Goal: Information Seeking & Learning: Check status

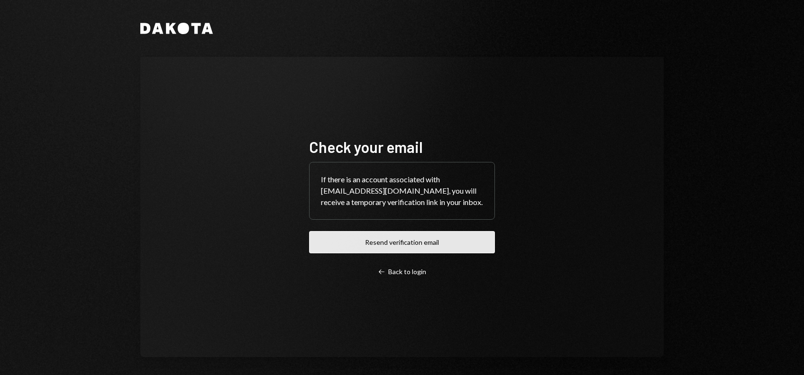
drag, startPoint x: 0, startPoint y: 0, endPoint x: 387, endPoint y: 245, distance: 457.9
click at [387, 245] on button "Resend verification email" at bounding box center [402, 242] width 186 height 22
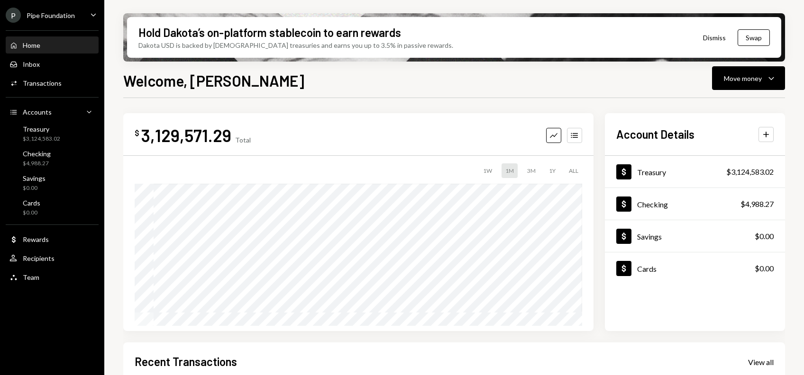
click at [74, 15] on div "P Pipe Foundation Caret Down" at bounding box center [52, 15] width 104 height 15
click at [348, 84] on div "Welcome, [PERSON_NAME] Move money Caret Down" at bounding box center [453, 79] width 661 height 21
click at [54, 83] on div "Transactions" at bounding box center [42, 83] width 39 height 8
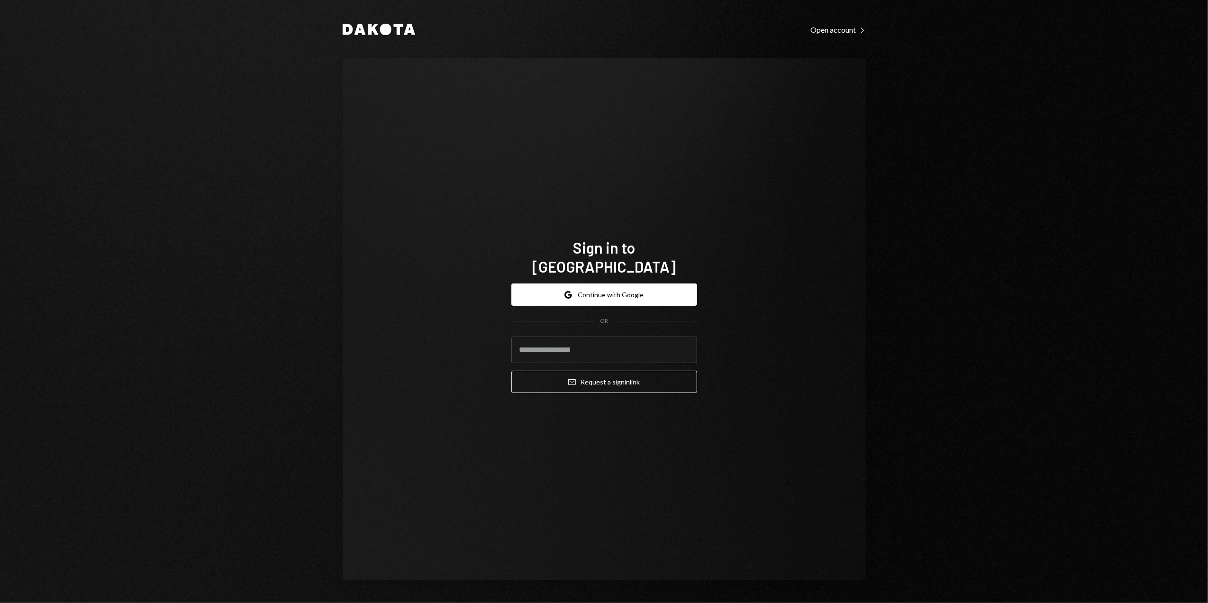
type input "**********"
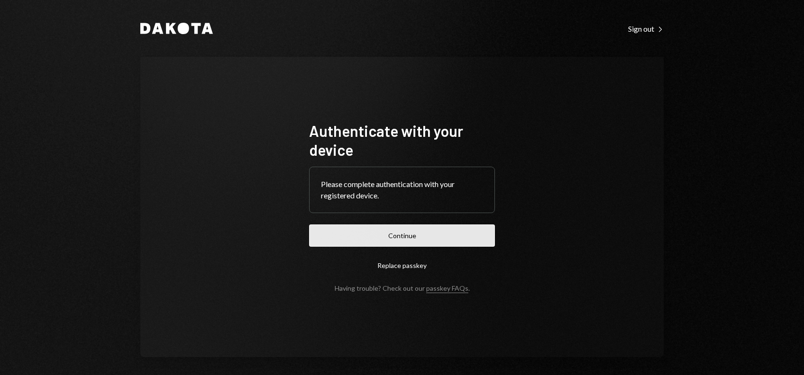
click at [393, 237] on button "Continue" at bounding box center [402, 236] width 186 height 22
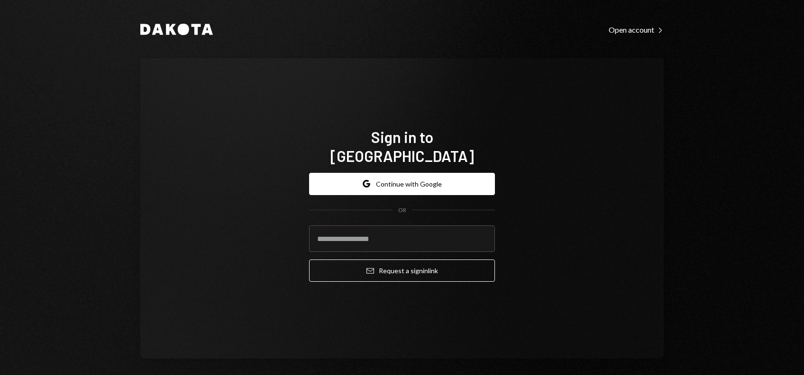
type input "**********"
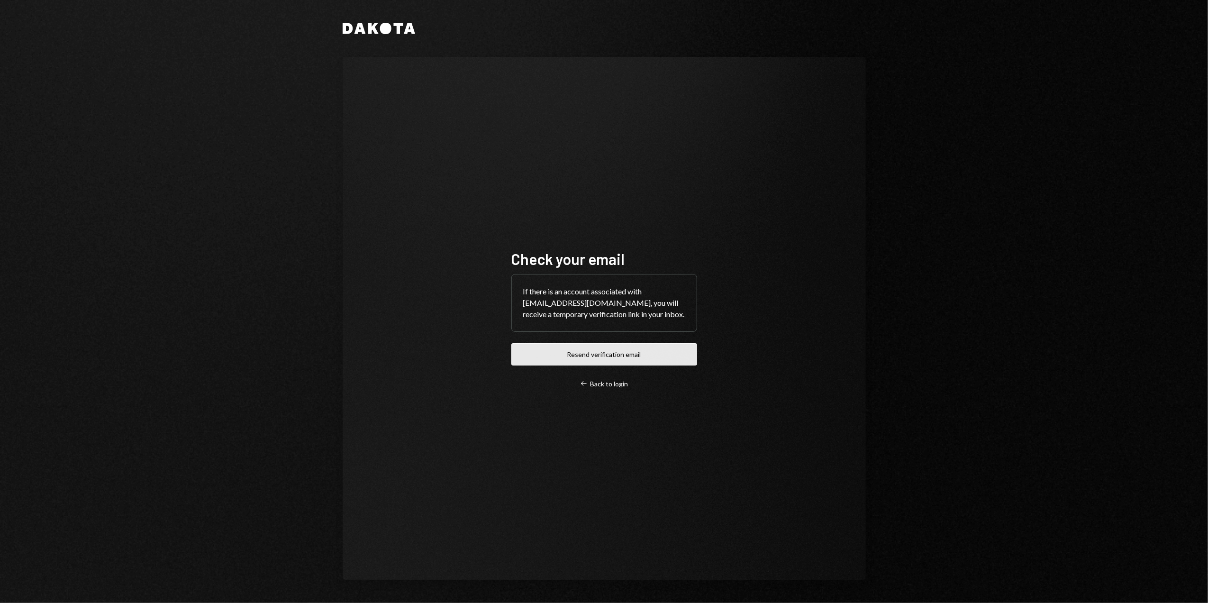
click at [588, 355] on button "Resend verification email" at bounding box center [604, 354] width 186 height 22
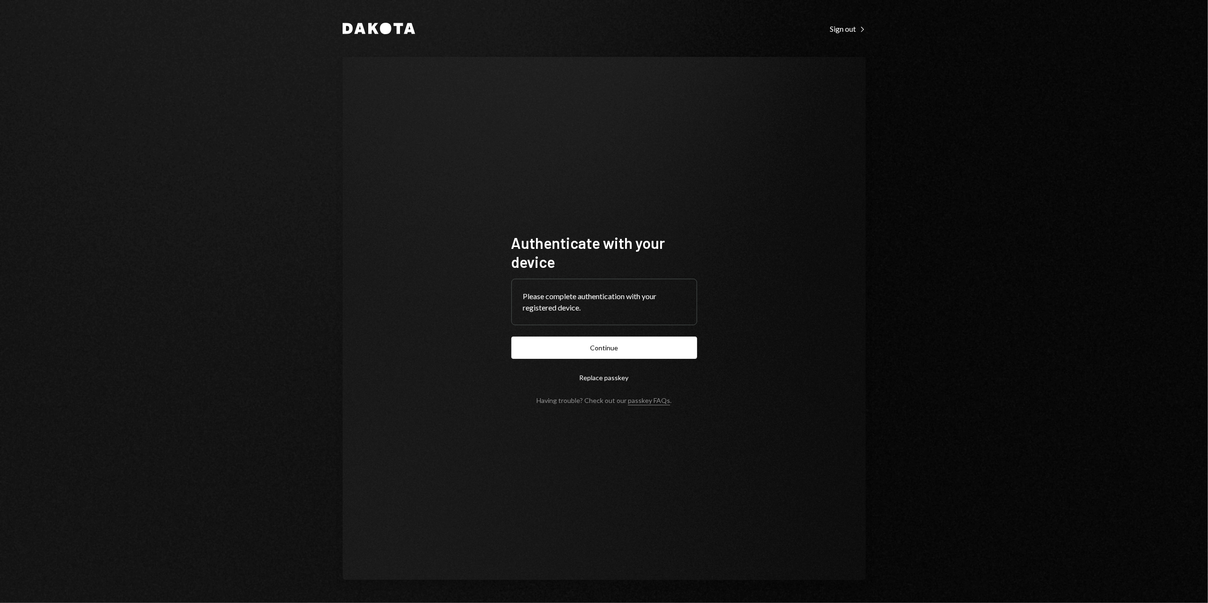
click at [571, 345] on button "Continue" at bounding box center [604, 347] width 186 height 22
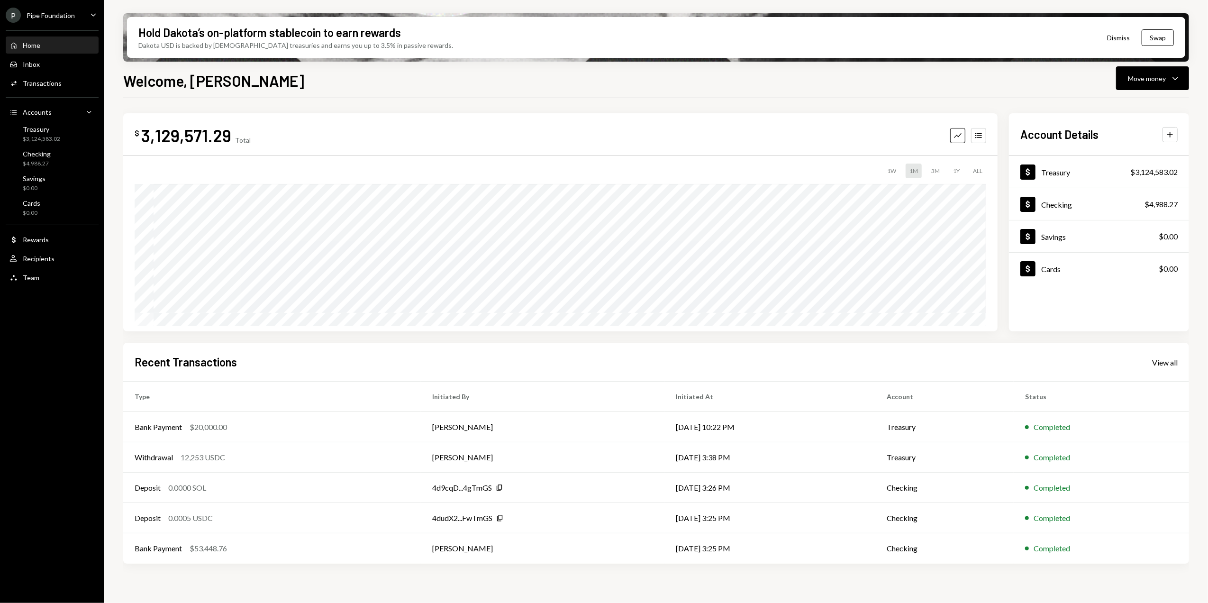
click at [60, 16] on div "Pipe Foundation" at bounding box center [51, 15] width 48 height 8
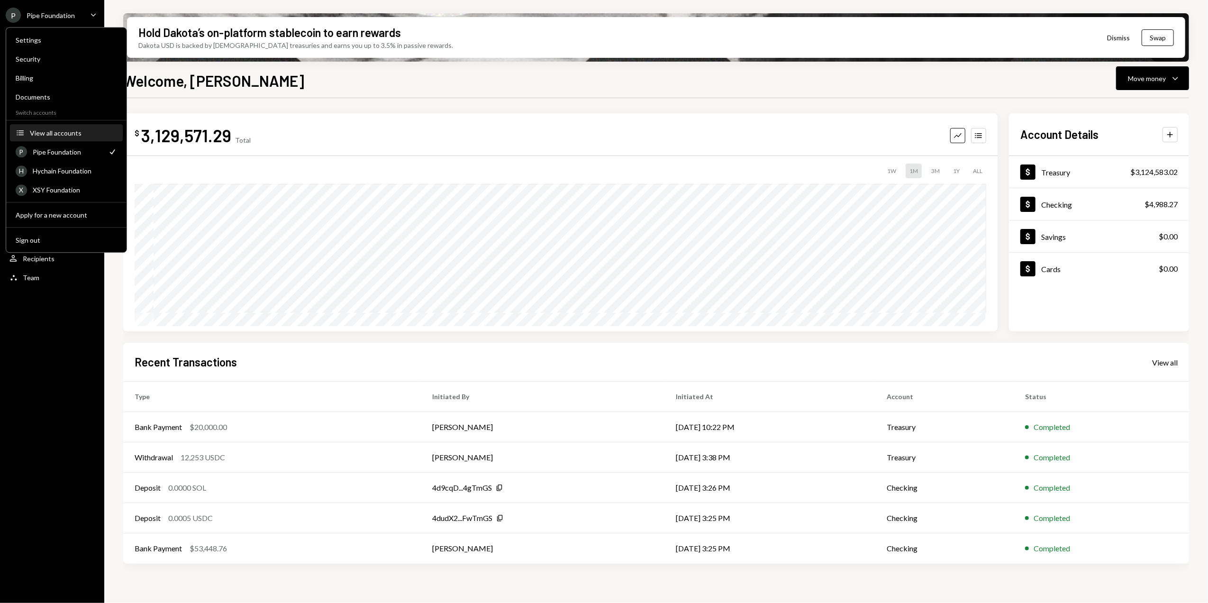
click at [55, 125] on button "Accounts View all accounts" at bounding box center [66, 133] width 113 height 17
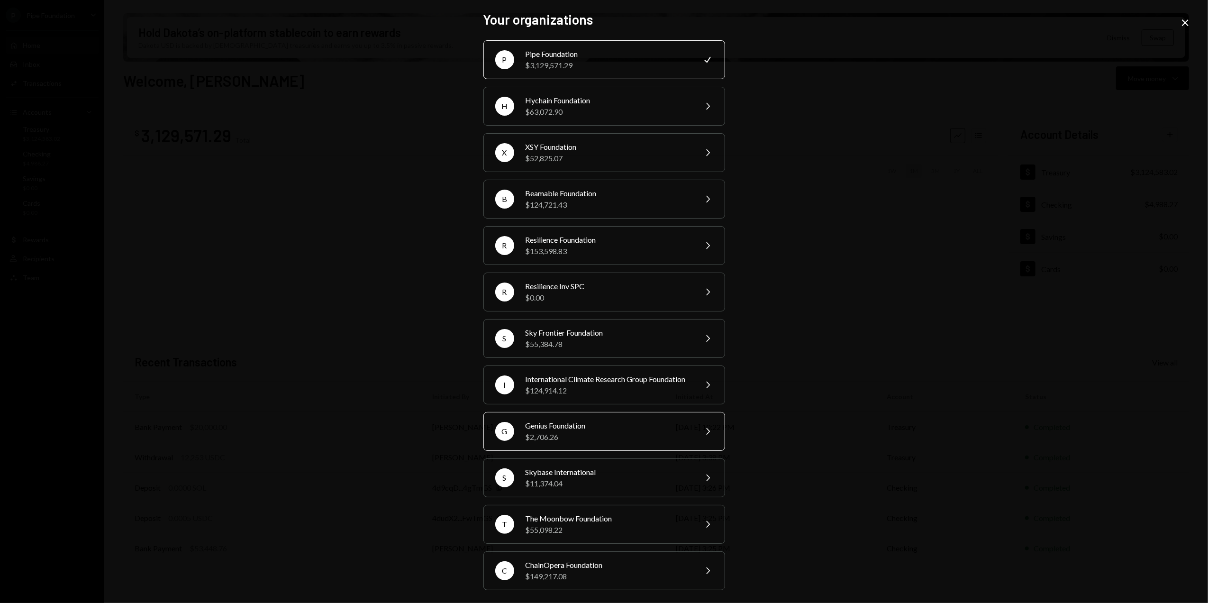
click at [569, 431] on div "Genius Foundation" at bounding box center [607, 425] width 165 height 11
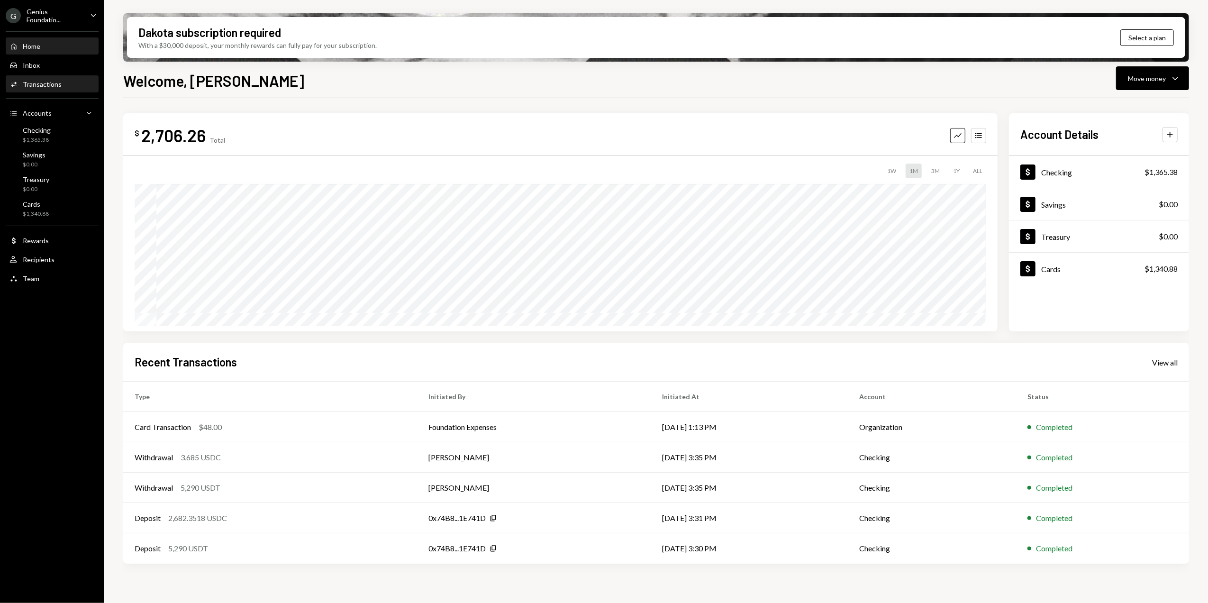
click at [38, 83] on div "Transactions" at bounding box center [42, 84] width 39 height 8
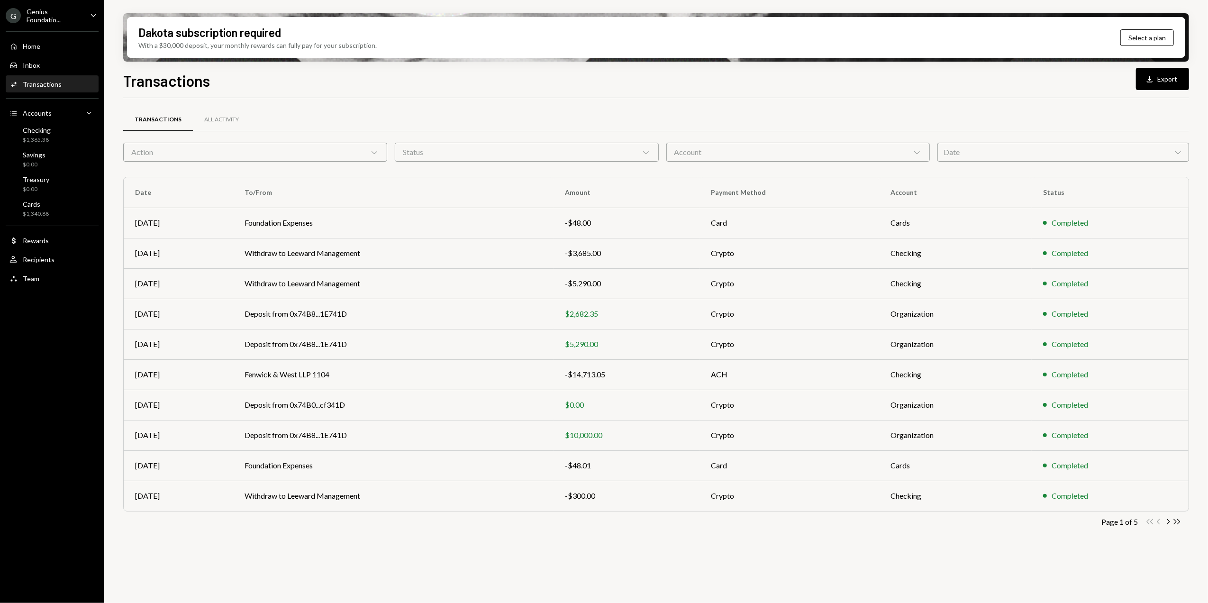
click at [1172, 83] on button "Download Export" at bounding box center [1162, 79] width 53 height 22
click at [509, 342] on td "Deposit from 0x74B8...1E741D" at bounding box center [393, 344] width 320 height 30
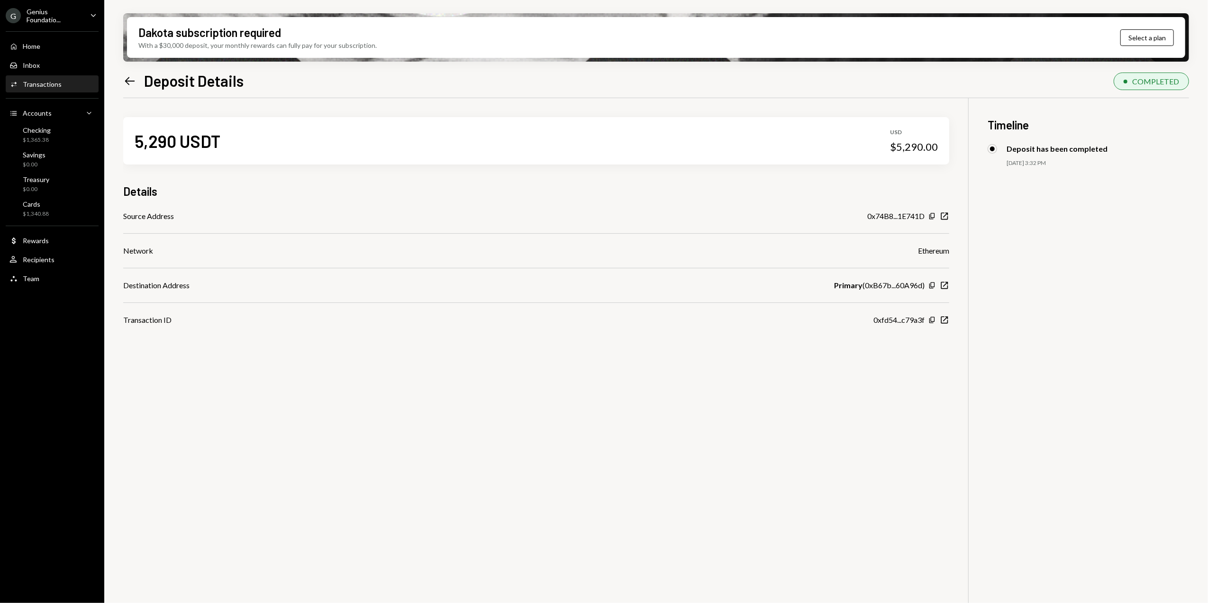
click at [124, 81] on icon "Left Arrow" at bounding box center [129, 80] width 13 height 13
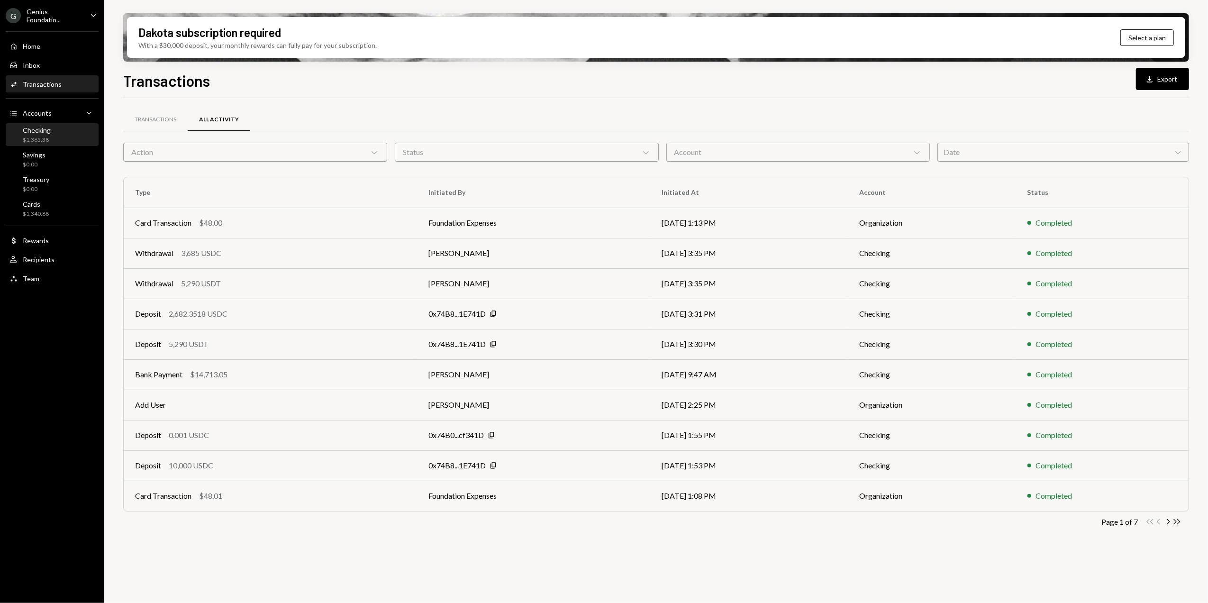
click at [47, 137] on div "$1,365.38" at bounding box center [37, 140] width 28 height 8
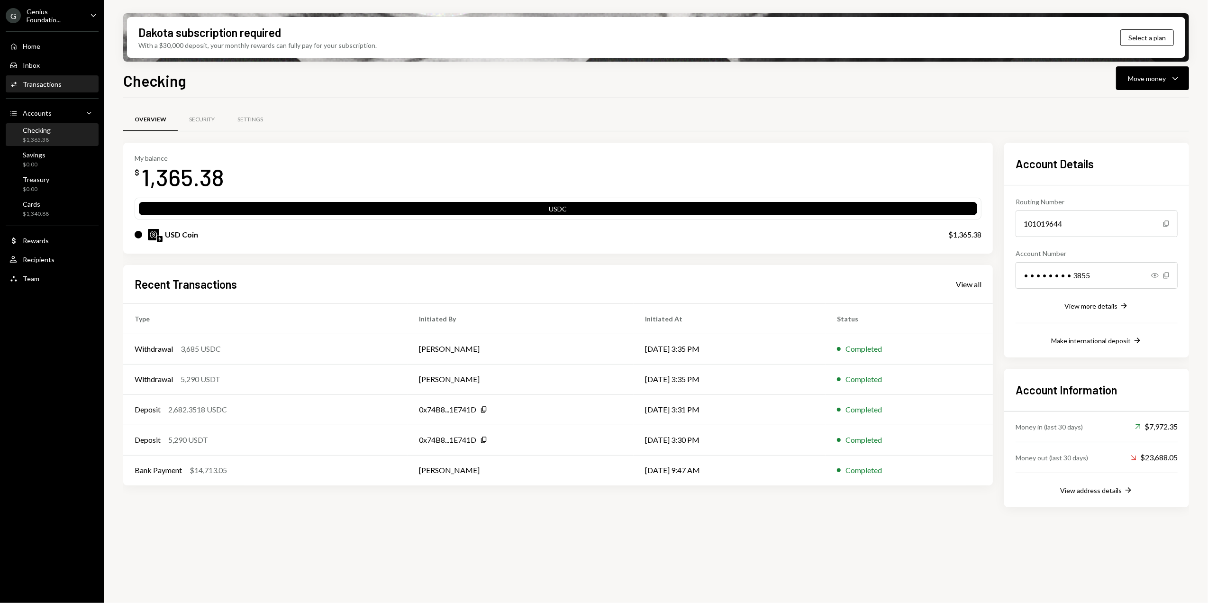
click at [45, 84] on div "Transactions" at bounding box center [42, 84] width 39 height 8
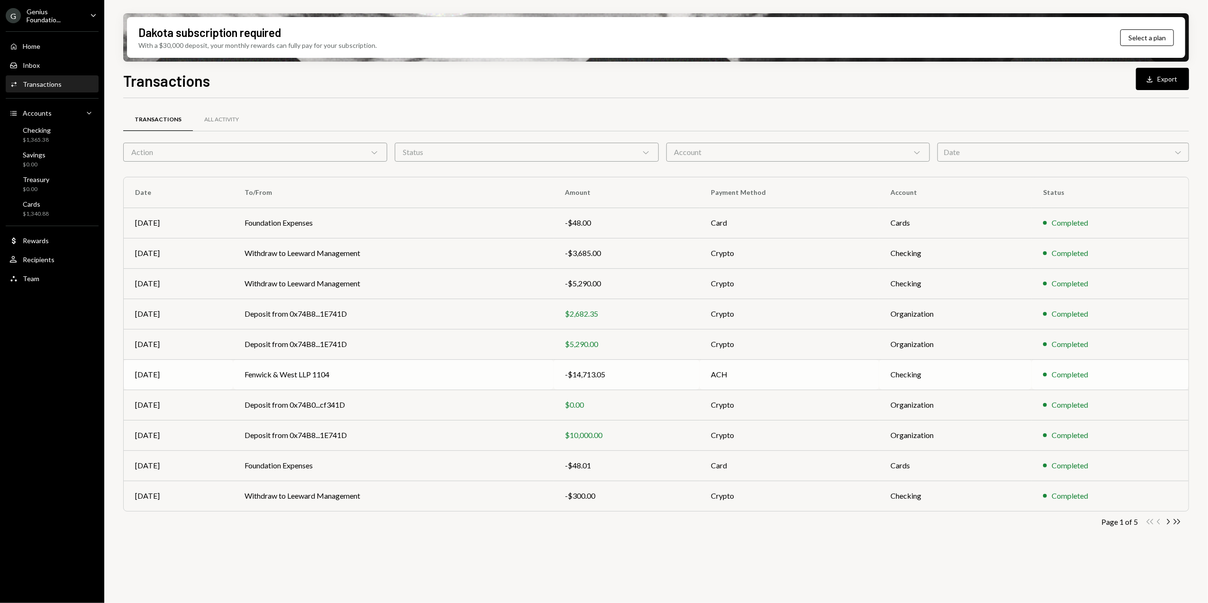
click at [570, 374] on div "-$14,713.05" at bounding box center [626, 374] width 123 height 11
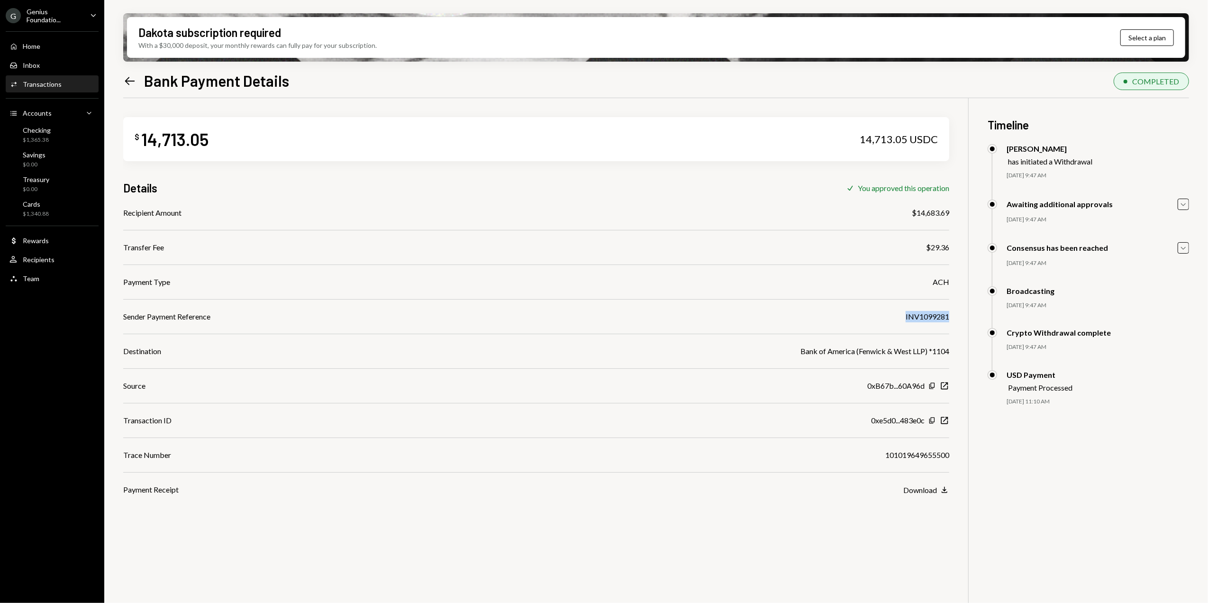
drag, startPoint x: 903, startPoint y: 315, endPoint x: 948, endPoint y: 317, distance: 45.1
click at [948, 317] on div "Sender Payment Reference INV1099281" at bounding box center [536, 316] width 826 height 11
copy div "INV1099281"
click at [48, 202] on div "Cards $1,340.88" at bounding box center [51, 209] width 85 height 18
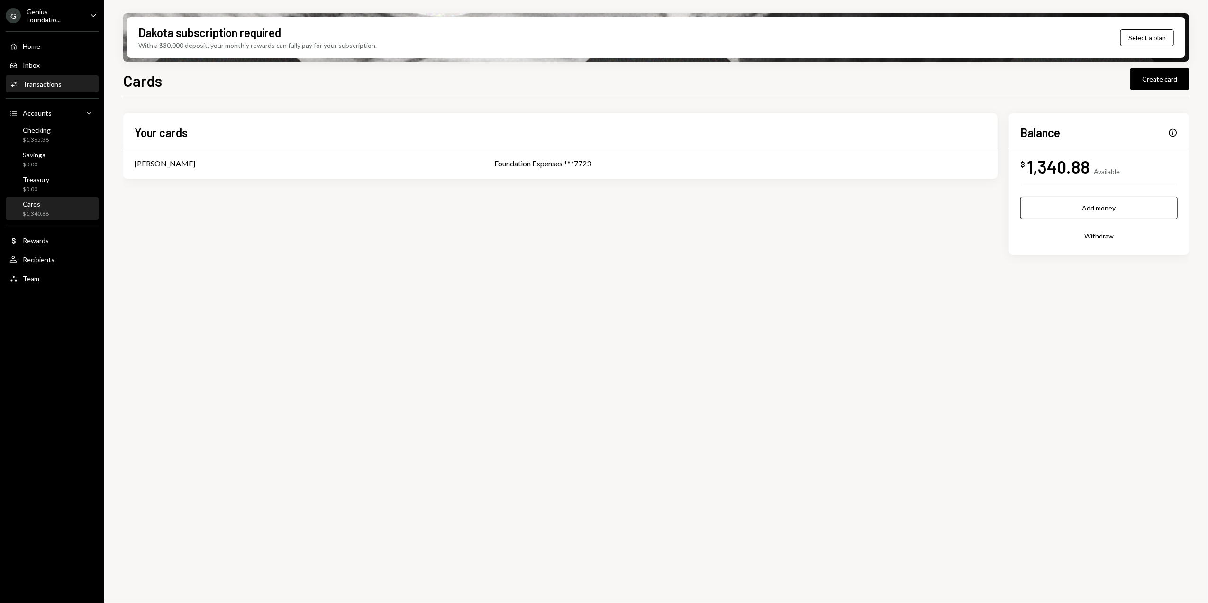
click at [44, 84] on div "Transactions" at bounding box center [42, 84] width 39 height 8
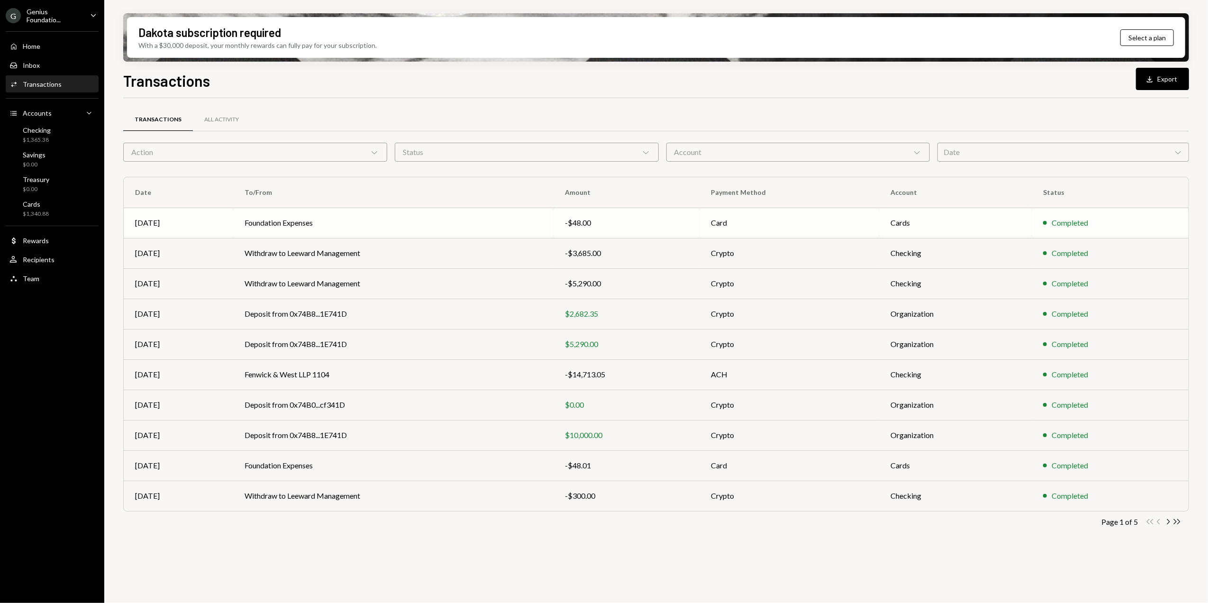
click at [610, 222] on div "-$48.00" at bounding box center [626, 222] width 123 height 11
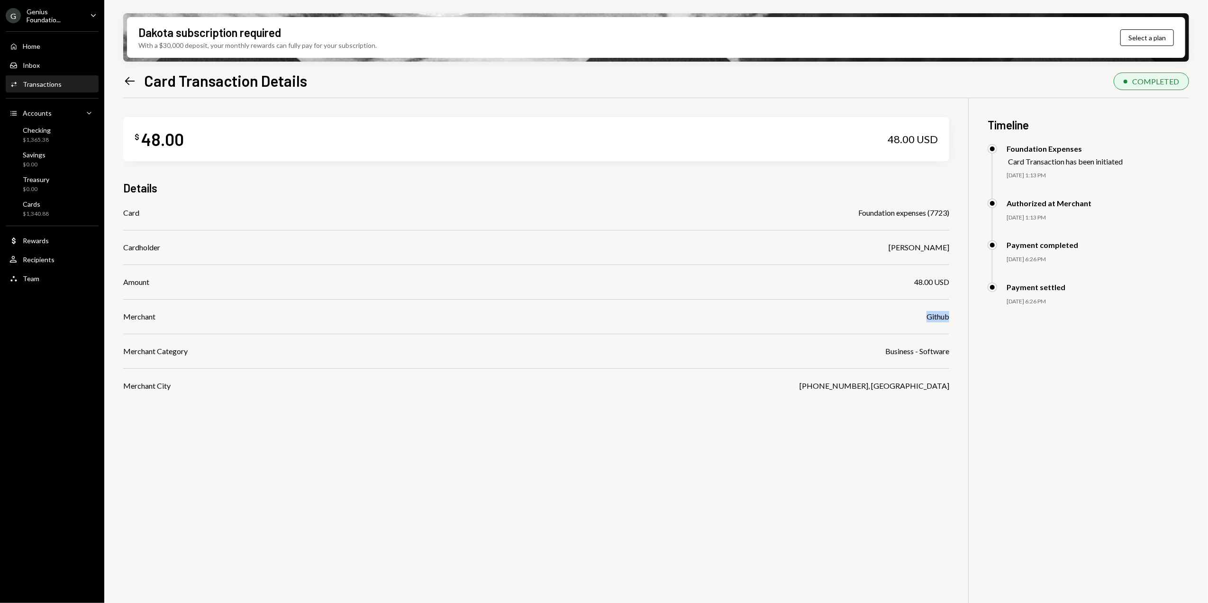
drag, startPoint x: 923, startPoint y: 317, endPoint x: 950, endPoint y: 319, distance: 27.1
click at [950, 319] on div "$ 48.00 48.00 USD Details Card Foundation expenses (7723) Cardholder Glenn Kenn…" at bounding box center [656, 399] width 1066 height 603
copy div "Github"
click at [42, 46] on div "Home Home" at bounding box center [51, 46] width 85 height 9
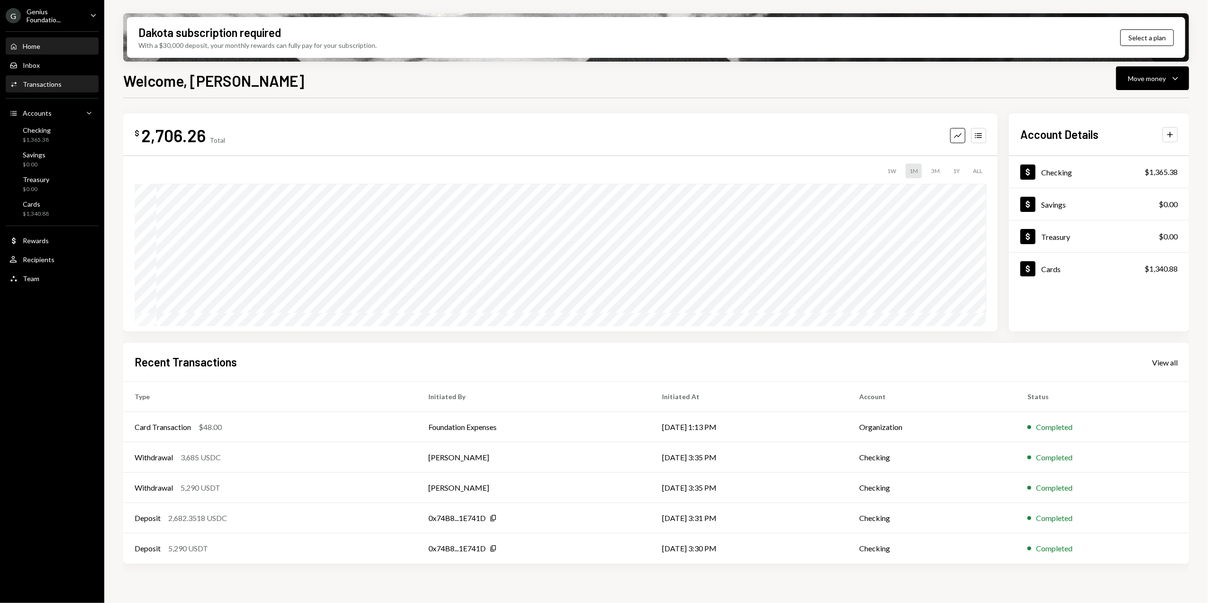
click at [44, 82] on div "Transactions" at bounding box center [42, 84] width 39 height 8
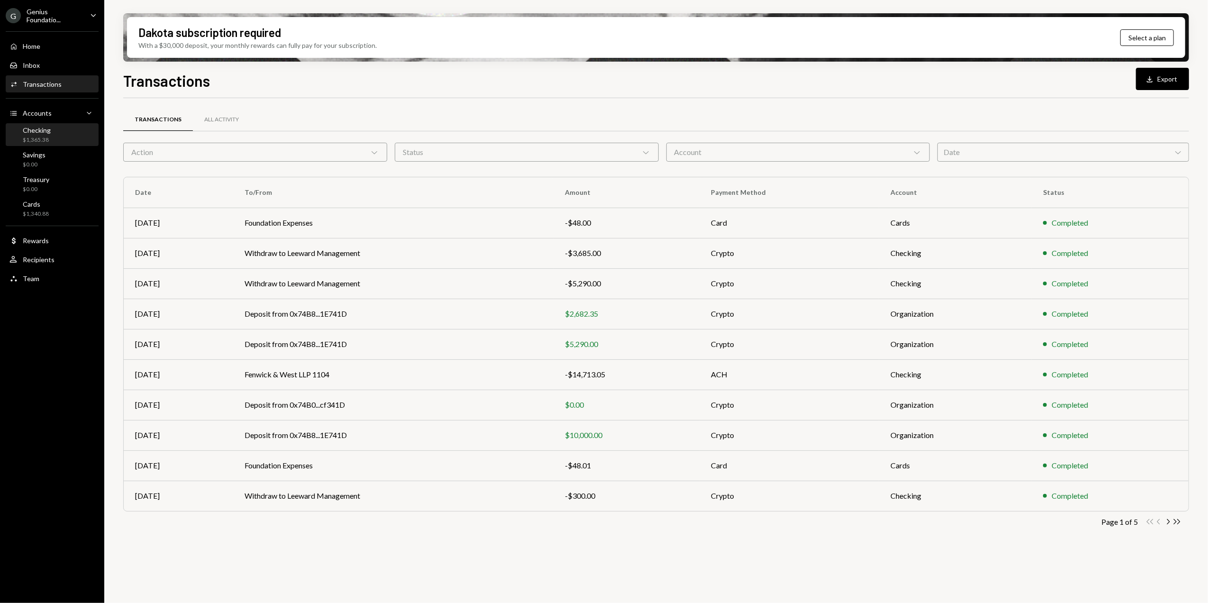
click at [41, 126] on div "Checking" at bounding box center [37, 130] width 28 height 8
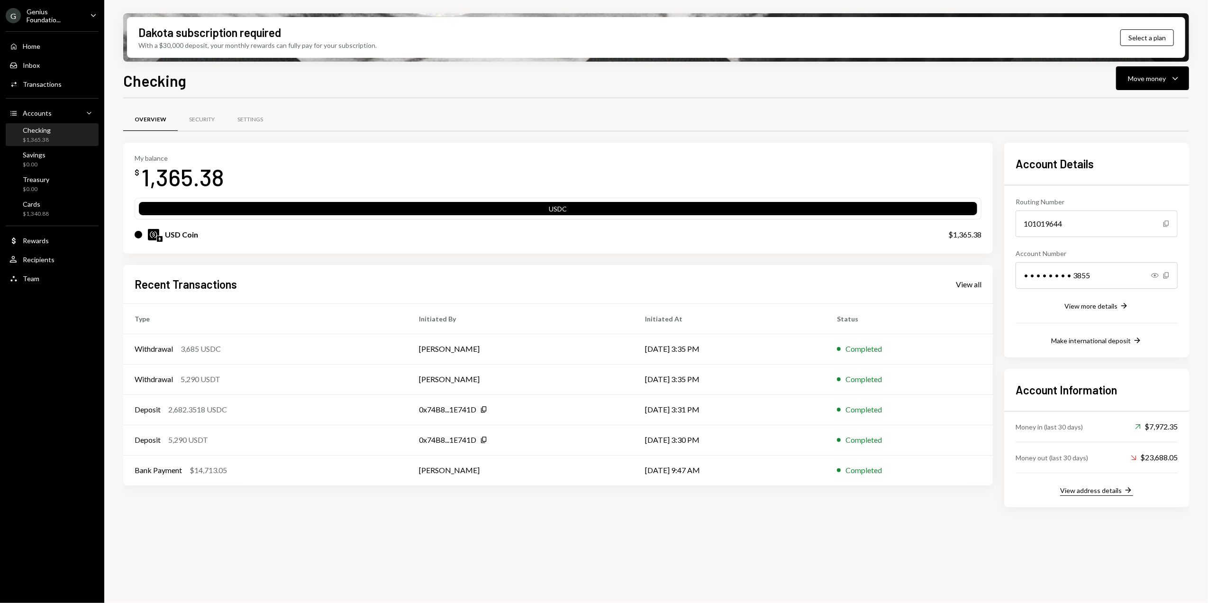
click at [1098, 494] on div "View address details" at bounding box center [1091, 490] width 62 height 8
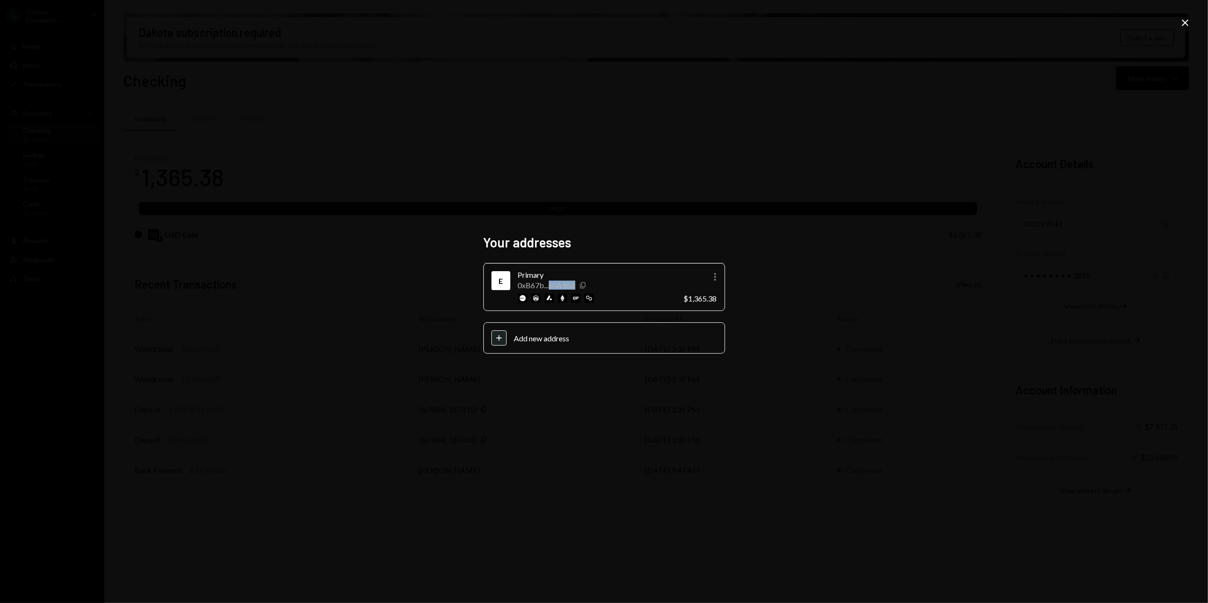
click at [583, 285] on icon "Copy" at bounding box center [583, 285] width 8 height 8
click at [1182, 21] on icon "Close" at bounding box center [1184, 22] width 11 height 11
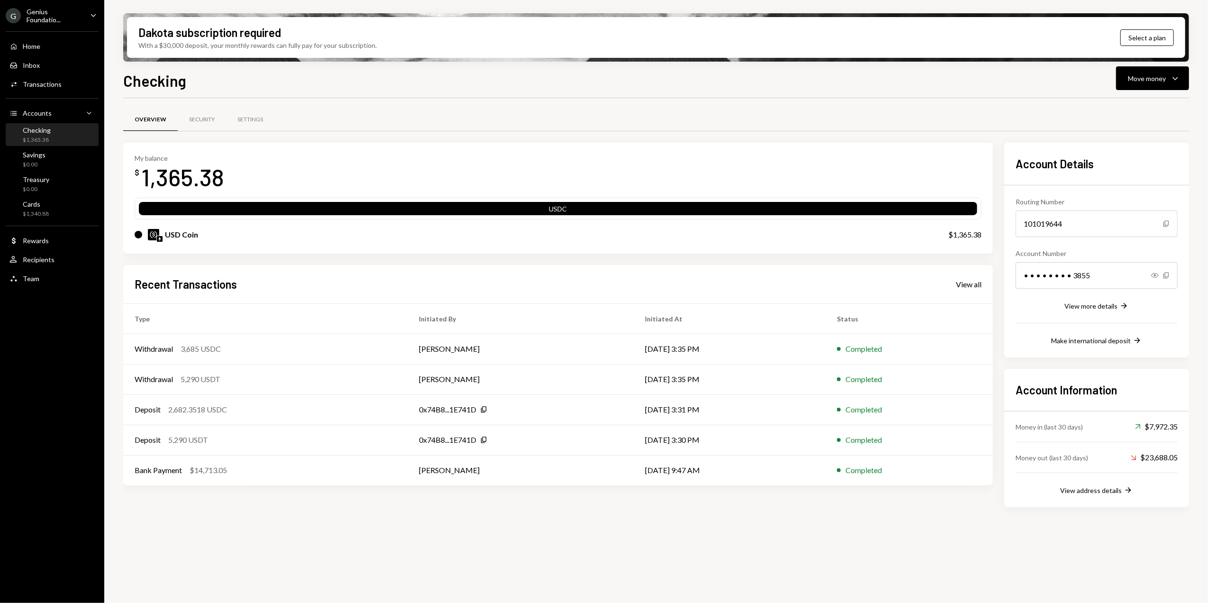
click at [738, 105] on div "Overview Security Settings My balance $ 1,365.38 USDC USD Coin $1,365.38 Recent…" at bounding box center [656, 312] width 1066 height 428
